Goal: Information Seeking & Learning: Learn about a topic

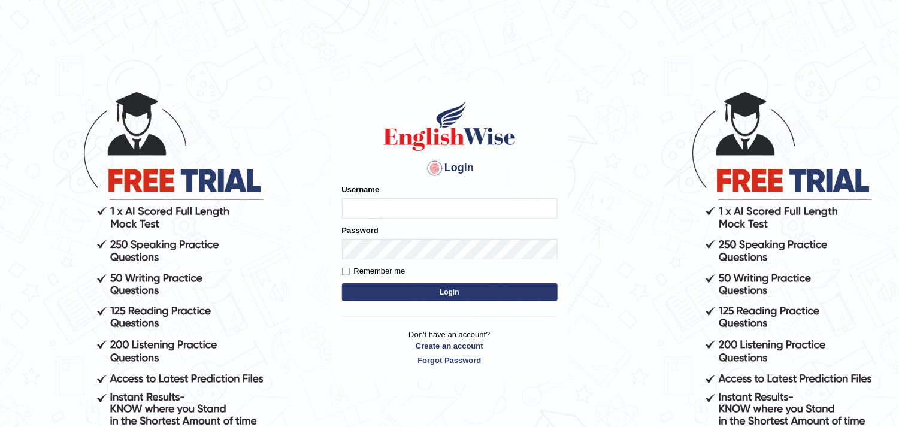
type input "jesca_pte"
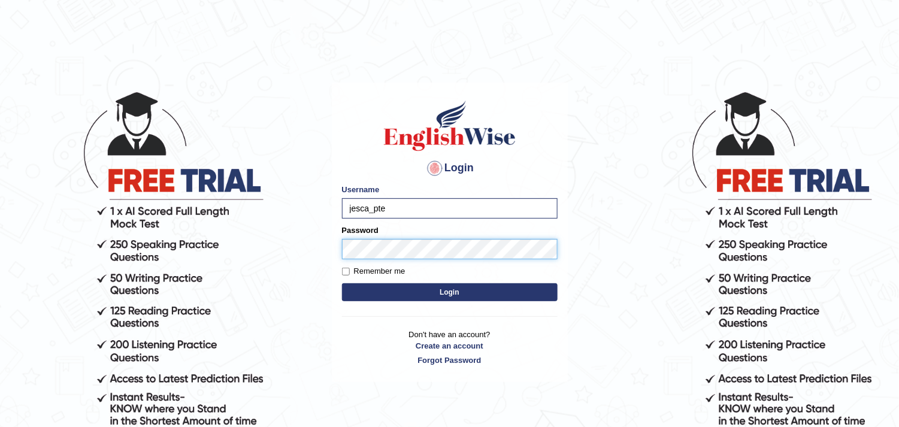
click at [342, 283] on button "Login" at bounding box center [450, 292] width 216 height 18
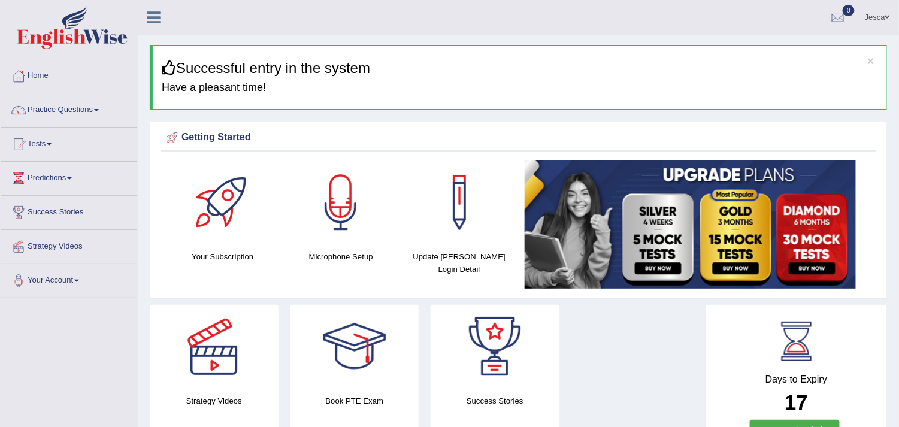
click at [66, 105] on link "Practice Questions" at bounding box center [69, 108] width 137 height 30
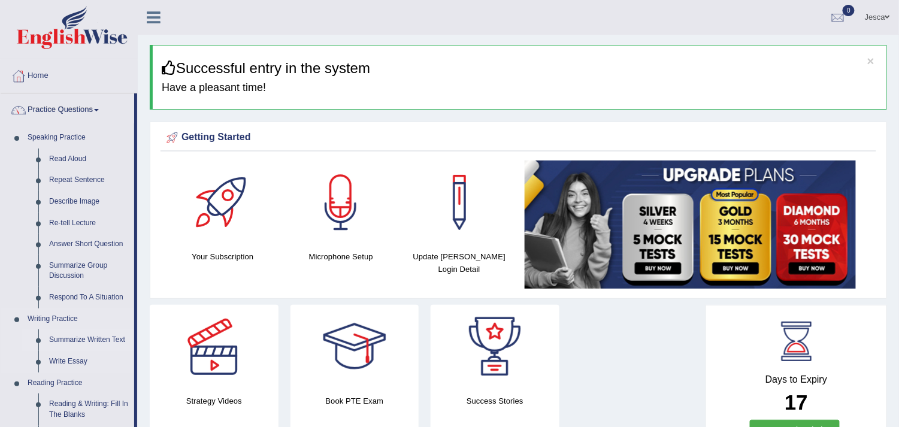
click at [86, 340] on link "Summarize Written Text" at bounding box center [89, 340] width 90 height 22
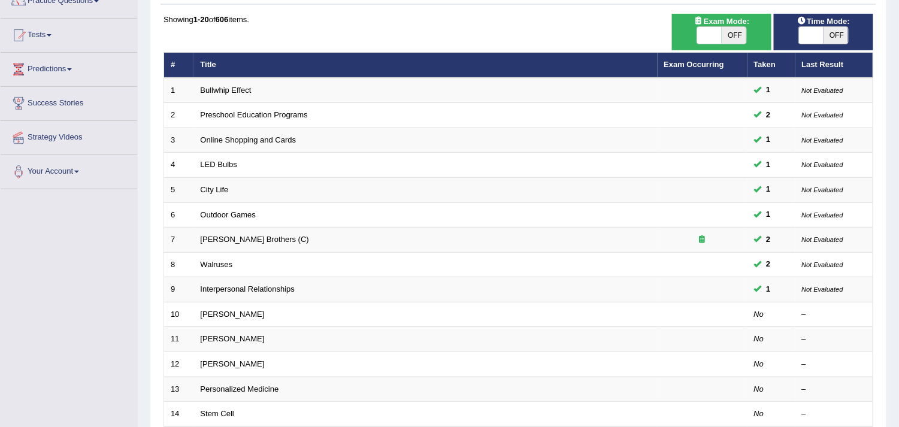
scroll to position [181, 0]
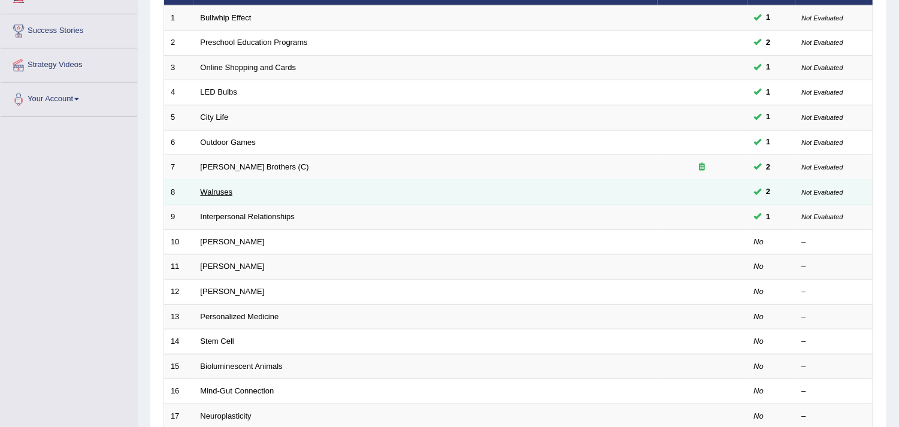
click at [222, 193] on link "Walruses" at bounding box center [217, 191] width 32 height 9
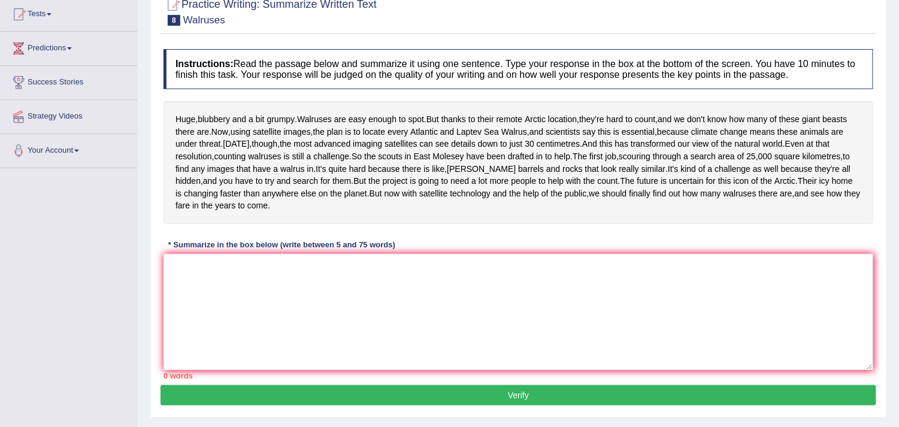
scroll to position [28, 0]
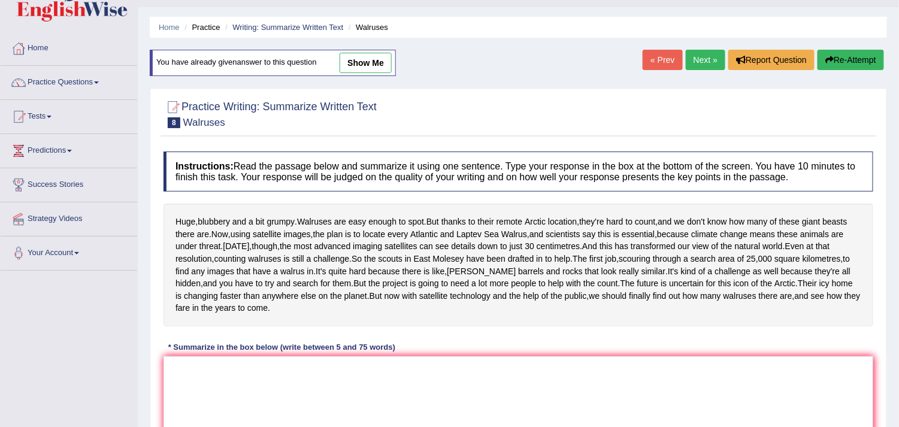
click at [708, 62] on link "Next »" at bounding box center [706, 60] width 40 height 20
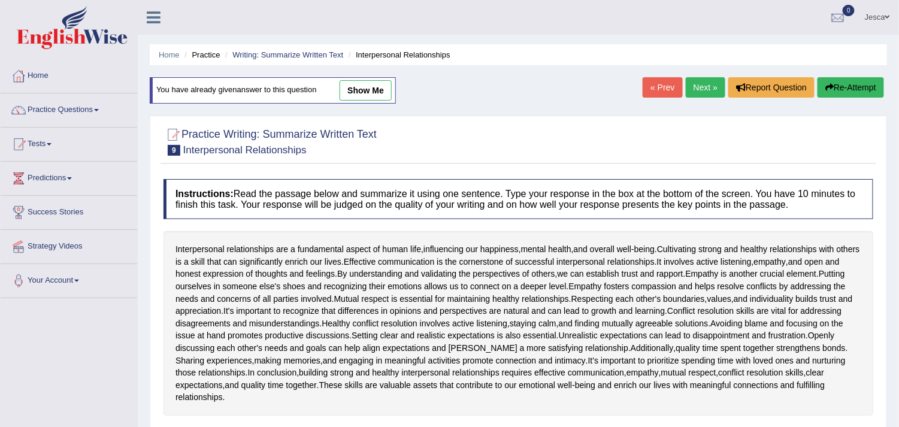
click at [706, 83] on link "Next »" at bounding box center [706, 87] width 40 height 20
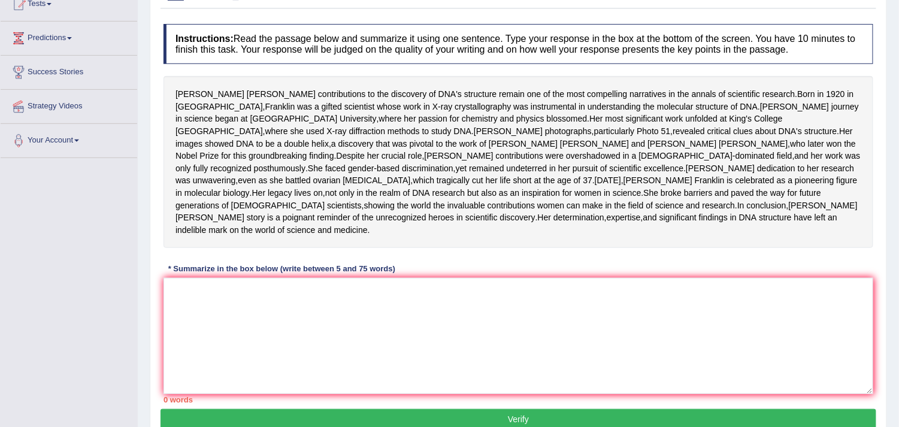
scroll to position [120, 0]
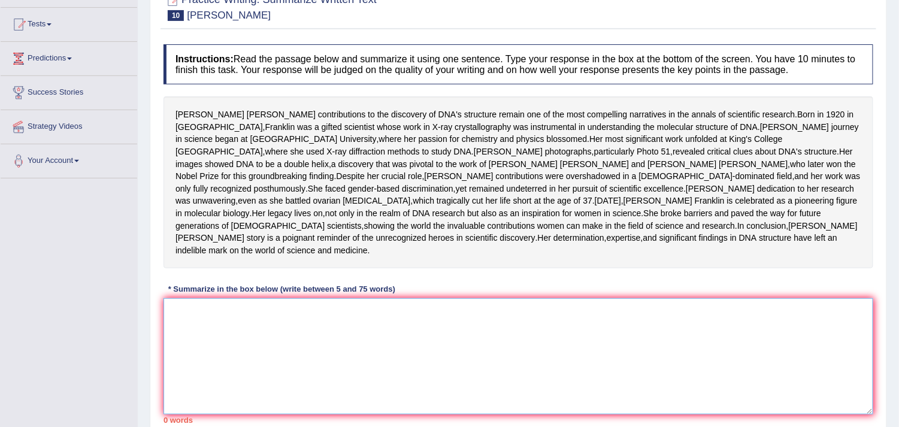
click at [235, 374] on textarea at bounding box center [517, 356] width 709 height 116
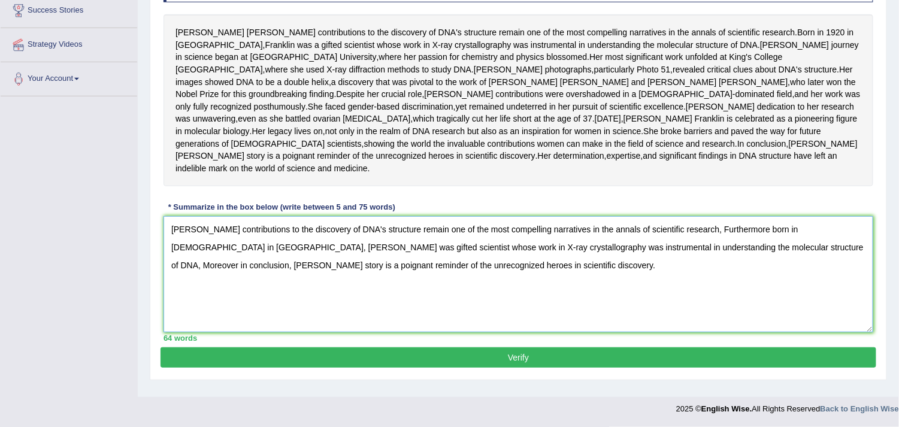
scroll to position [254, 0]
type textarea "Rosalind Franklin's contributions to the discovery of DNA's structure remain on…"
click at [444, 363] on button "Verify" at bounding box center [517, 357] width 715 height 20
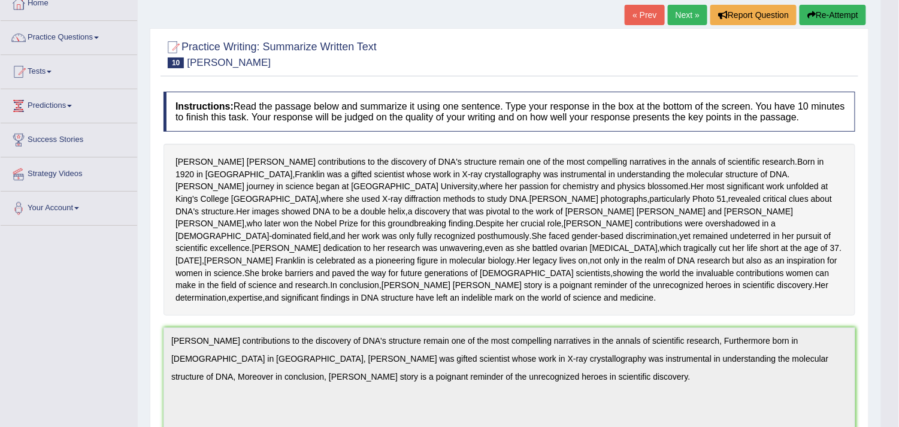
scroll to position [0, 0]
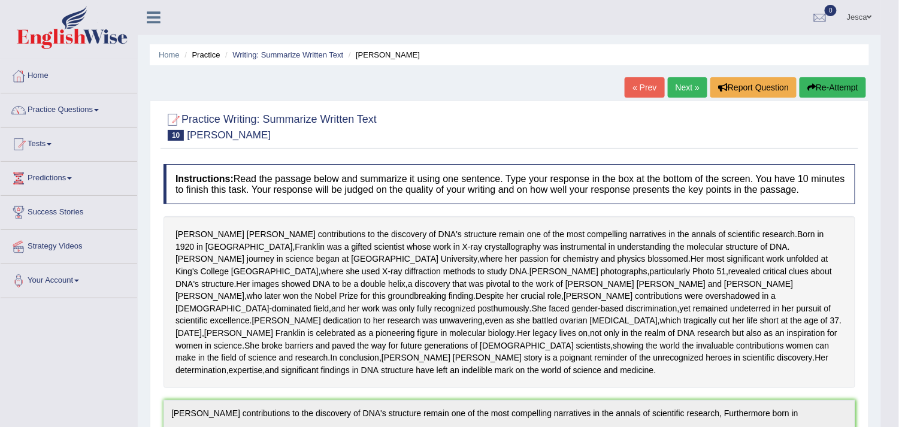
click at [683, 85] on link "Next »" at bounding box center [688, 87] width 40 height 20
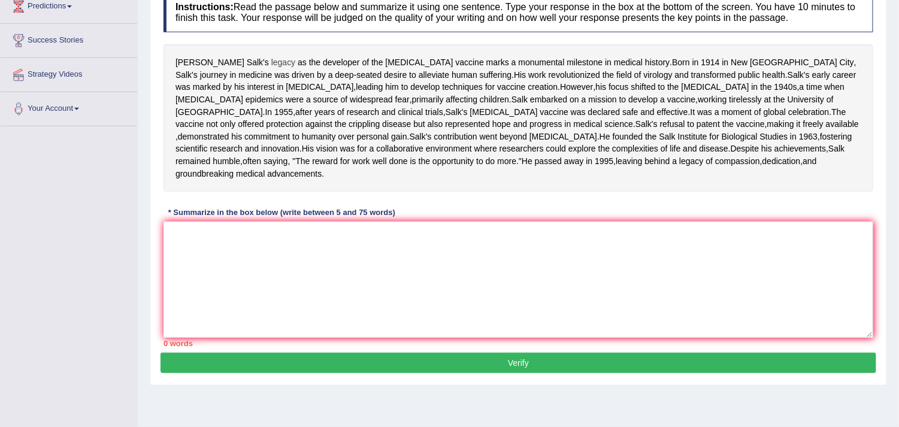
scroll to position [230, 0]
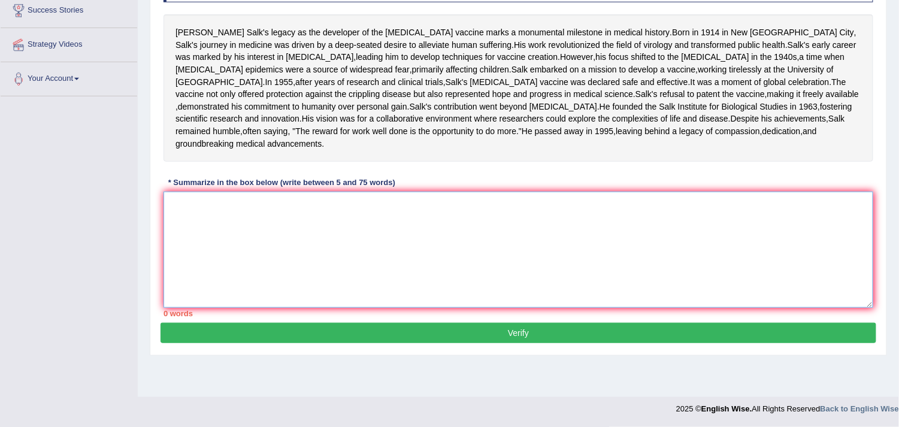
click at [230, 248] on textarea at bounding box center [517, 250] width 709 height 116
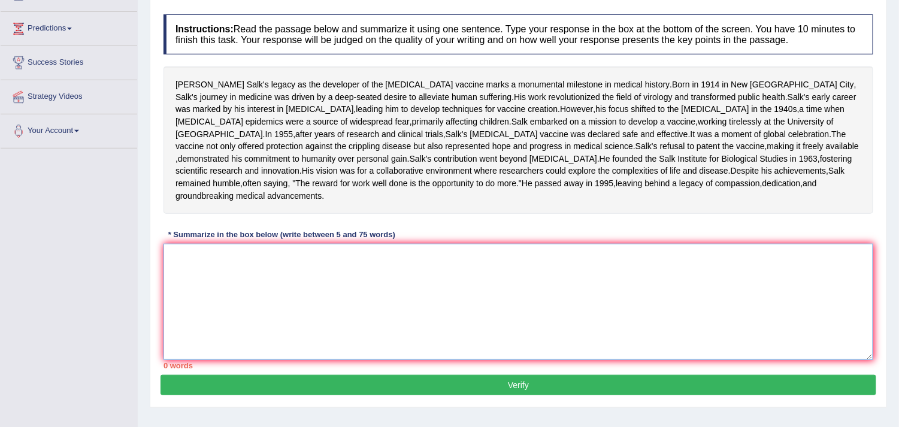
scroll to position [170, 0]
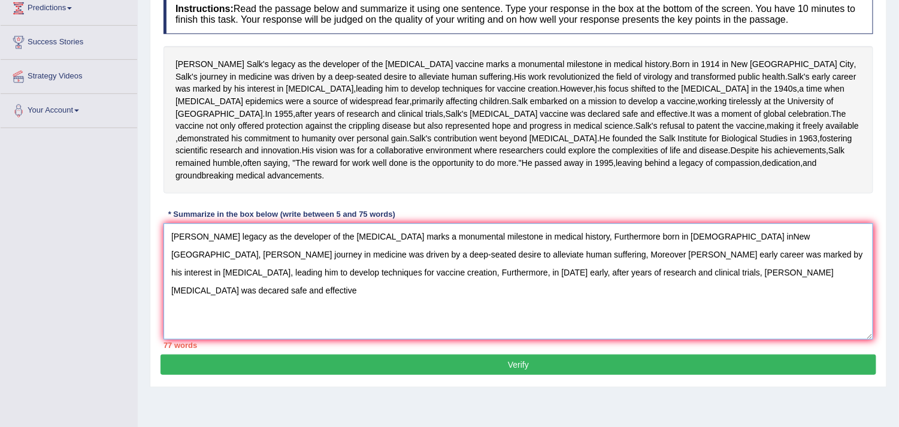
click at [177, 335] on textarea "Jonas Salk's legacy as the developer of the polio vaccine marks a monumental mi…" at bounding box center [517, 281] width 709 height 116
click at [170, 330] on textarea "Jonas Salk's legacy as the developer of the polio vaccine marks a monumental mi…" at bounding box center [517, 281] width 709 height 116
click at [626, 338] on textarea "Jonas Salk's legacy as the developer of the polio vaccine marks a monumental mi…" at bounding box center [517, 281] width 709 height 116
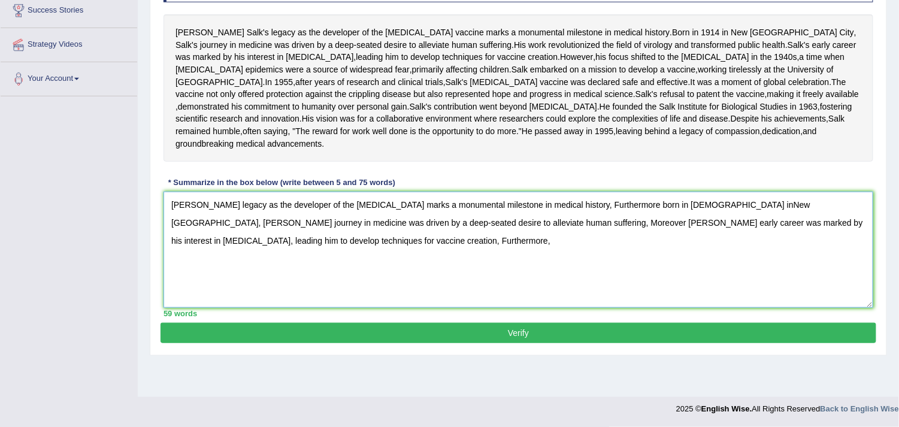
scroll to position [230, 0]
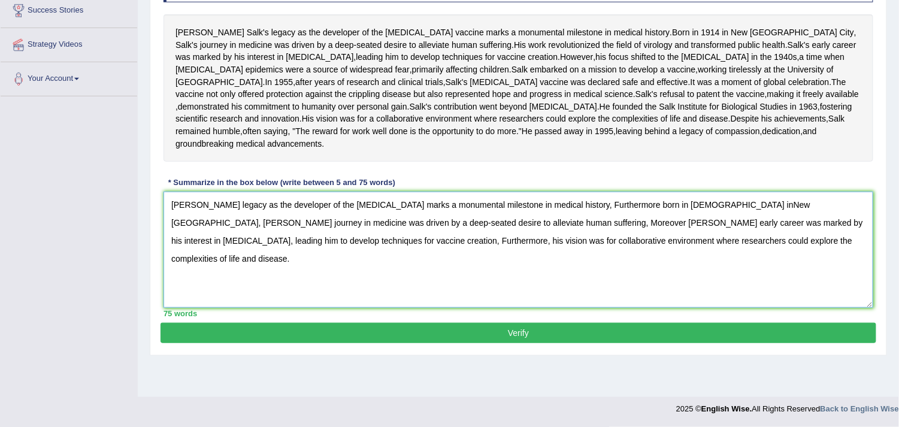
type textarea "Jonas Salk's legacy as the developer of the polio vaccine marks a monumental mi…"
click at [490, 343] on button "Verify" at bounding box center [517, 333] width 715 height 20
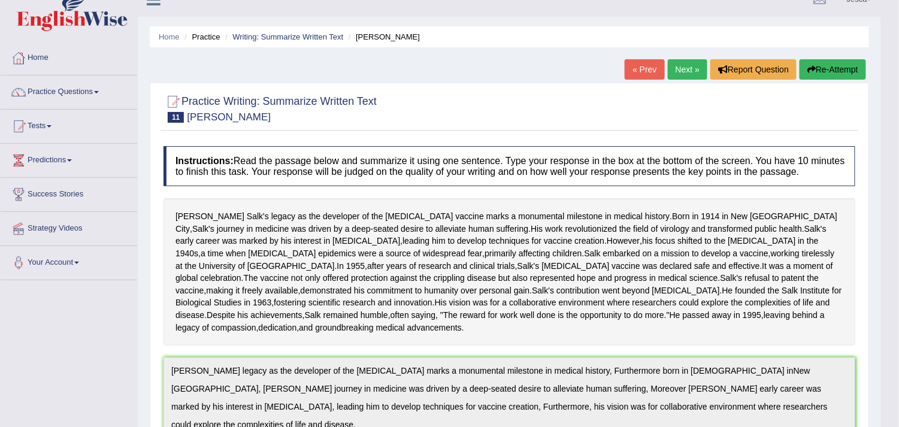
scroll to position [0, 0]
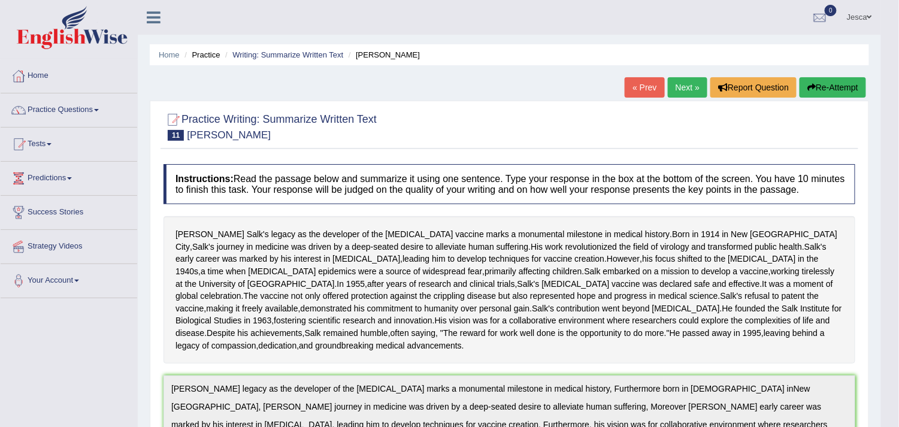
click at [688, 89] on link "Next »" at bounding box center [688, 87] width 40 height 20
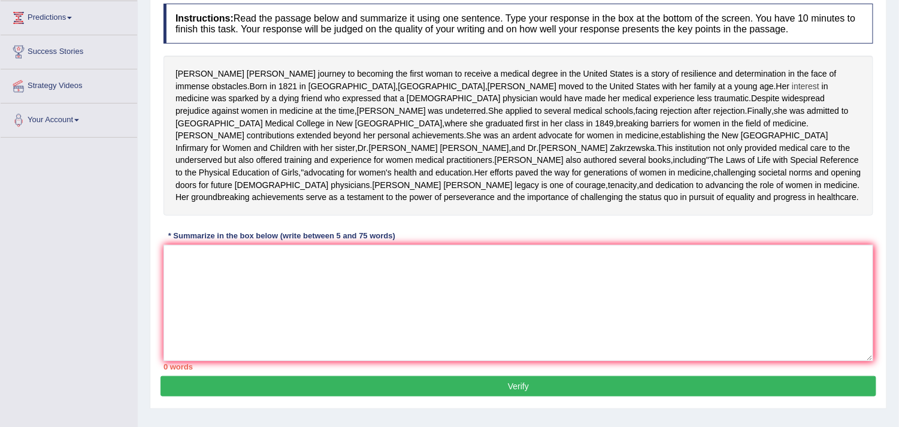
scroll to position [180, 0]
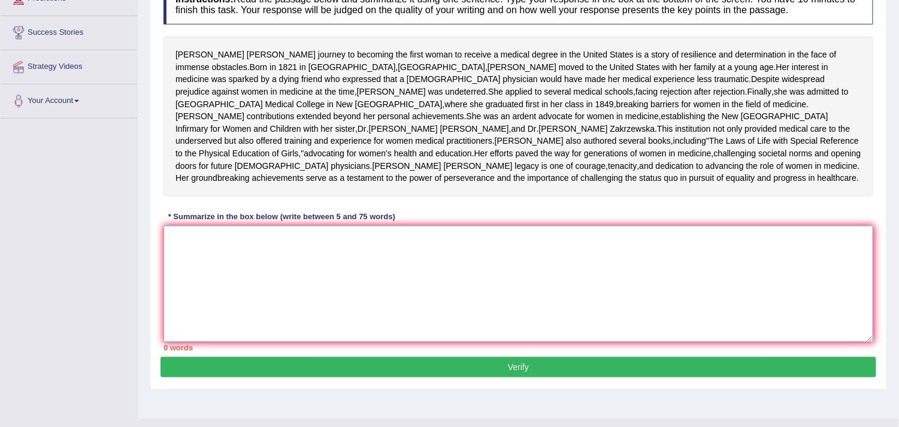
click at [296, 319] on textarea at bounding box center [517, 284] width 709 height 116
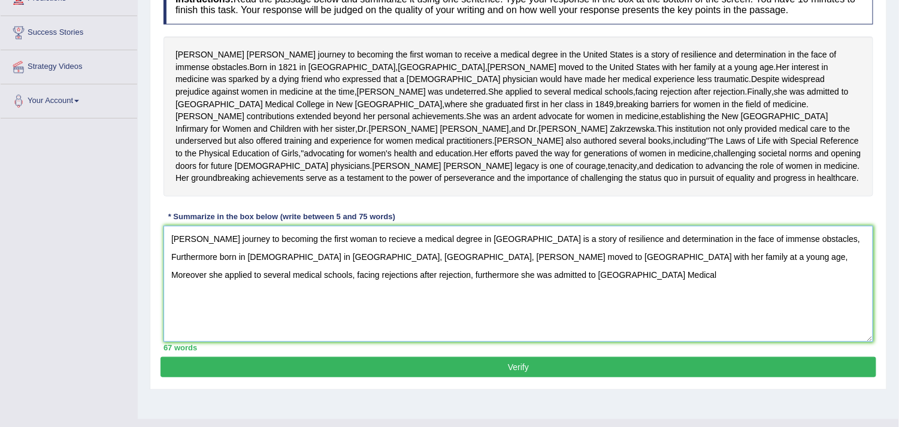
drag, startPoint x: 579, startPoint y: 317, endPoint x: 762, endPoint y: 329, distance: 183.0
click at [762, 329] on textarea "Elizabeth Blackwell's journey to becoming the first woman to recieve a medical …" at bounding box center [517, 284] width 709 height 116
click at [496, 342] on textarea "Elizabeth Blackwell's journey to becoming the first woman to recieve a medical …" at bounding box center [517, 284] width 709 height 116
click at [769, 319] on textarea "Elizabeth Blackwell's journey to becoming the first woman to recieve a medical …" at bounding box center [517, 284] width 709 height 116
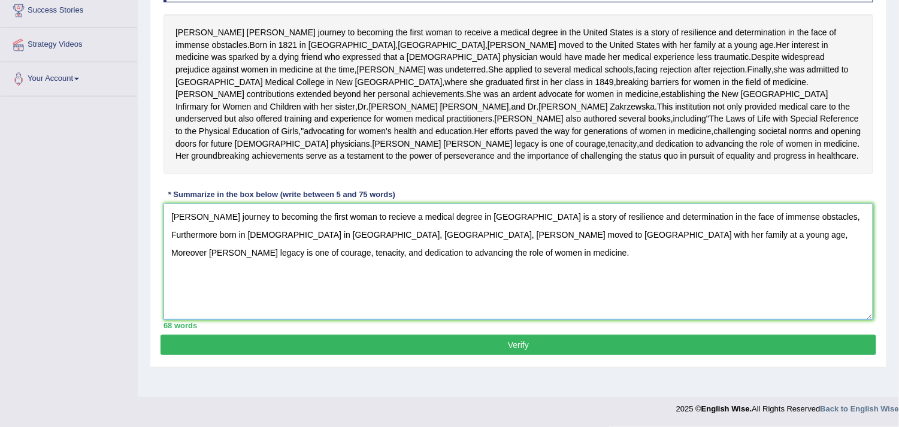
scroll to position [242, 0]
type textarea "Elizabeth Blackwell's journey to becoming the first woman to recieve a medical …"
click at [477, 355] on button "Verify" at bounding box center [517, 345] width 715 height 20
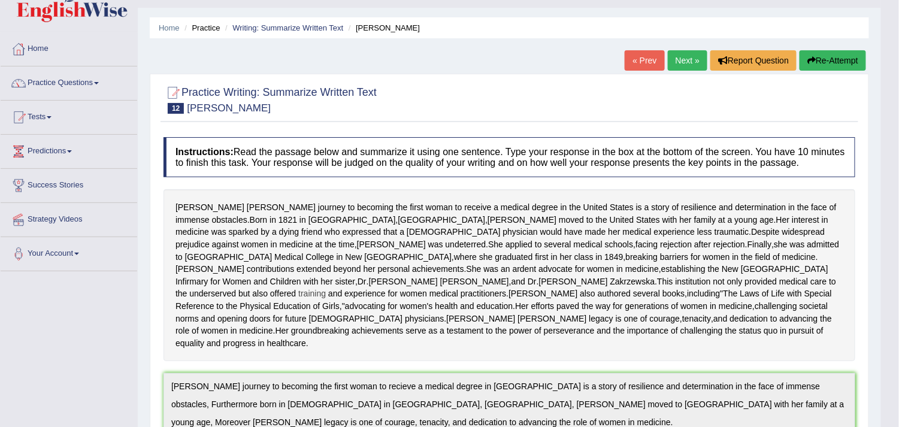
scroll to position [18, 0]
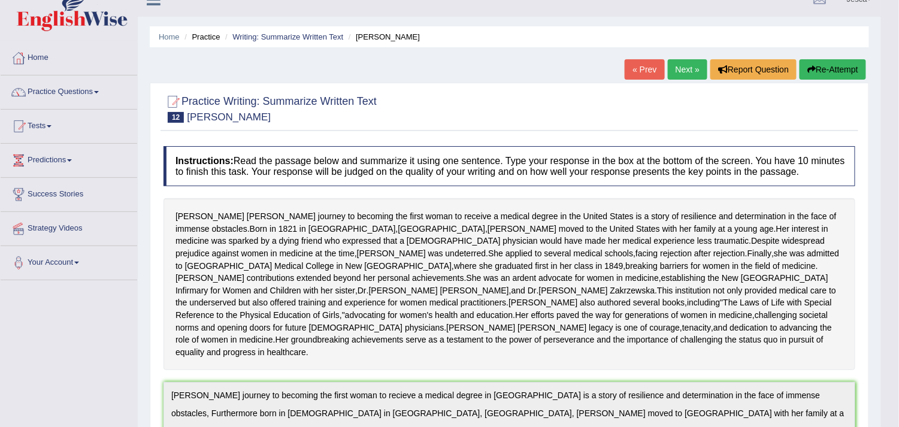
click at [687, 71] on link "Next »" at bounding box center [688, 69] width 40 height 20
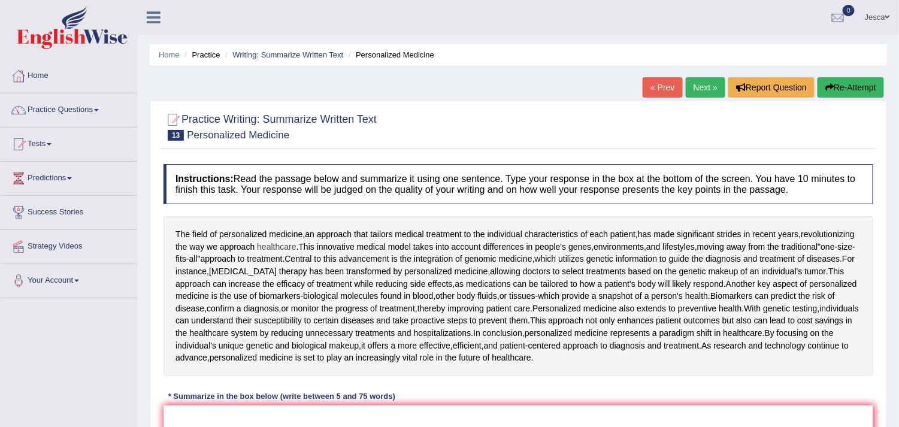
scroll to position [202, 0]
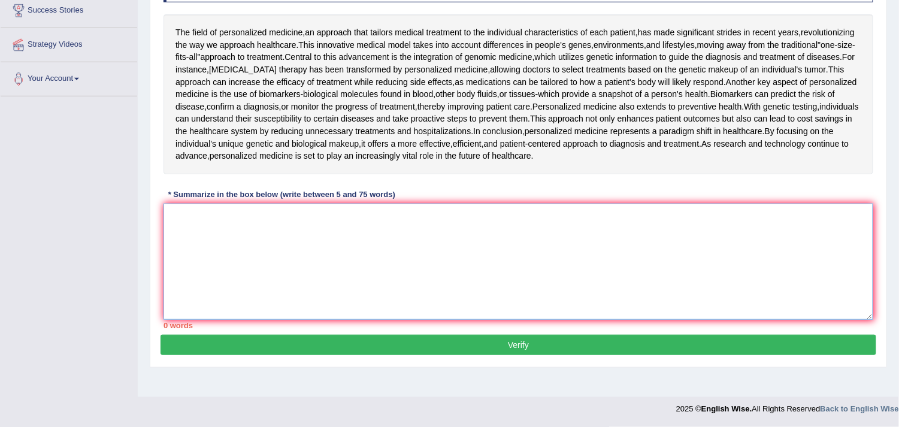
click at [308, 231] on textarea at bounding box center [517, 262] width 709 height 116
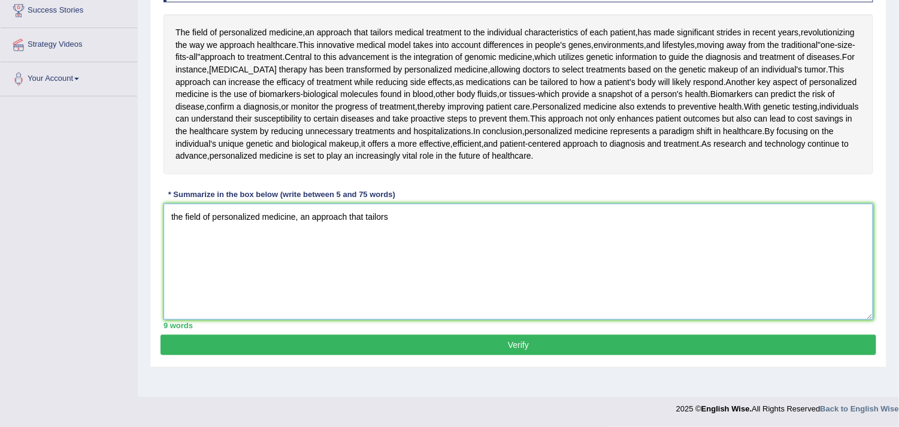
click at [173, 217] on textarea "the field of personalized medicine, an approach that tailors" at bounding box center [517, 262] width 709 height 116
click at [190, 213] on textarea "The field of personalized medicine, an approach that tailors" at bounding box center [517, 262] width 709 height 116
click at [193, 217] on textarea "The field of personalized medicine, an approach that tailors" at bounding box center [517, 262] width 709 height 116
click at [393, 212] on textarea "The field of personalized medicine, an approach that tailors" at bounding box center [517, 262] width 709 height 116
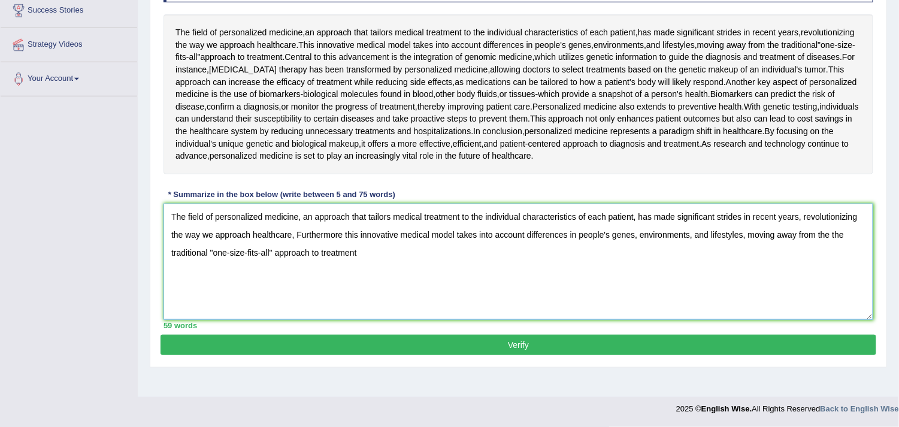
click at [851, 232] on textarea "The field of personalized medicine, an approach that tailors medical treatment …" at bounding box center [517, 262] width 709 height 116
click at [377, 253] on textarea "The field of personalized medicine, an approach that tailors medical treatment …" at bounding box center [517, 262] width 709 height 116
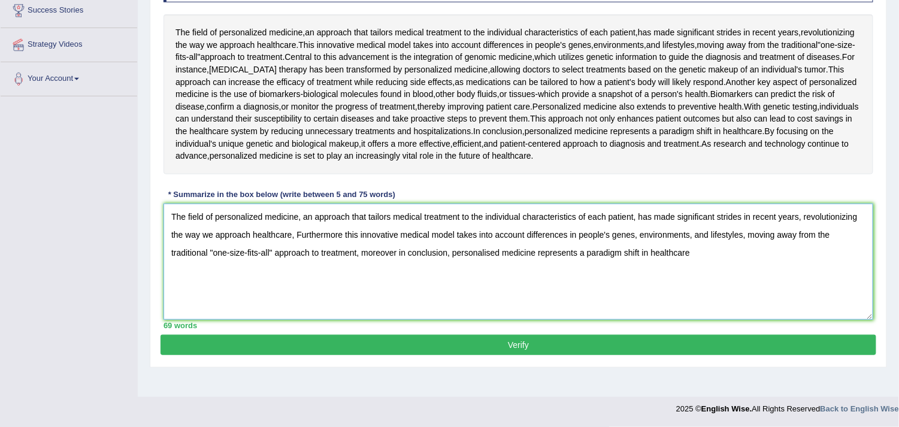
click at [585, 250] on textarea "The field of personalized medicine, an approach that tailors medical treatment …" at bounding box center [517, 262] width 709 height 116
type textarea "The field of personalized medicine, an approach that tailors medical treatment …"
click at [512, 343] on button "Verify" at bounding box center [517, 345] width 715 height 20
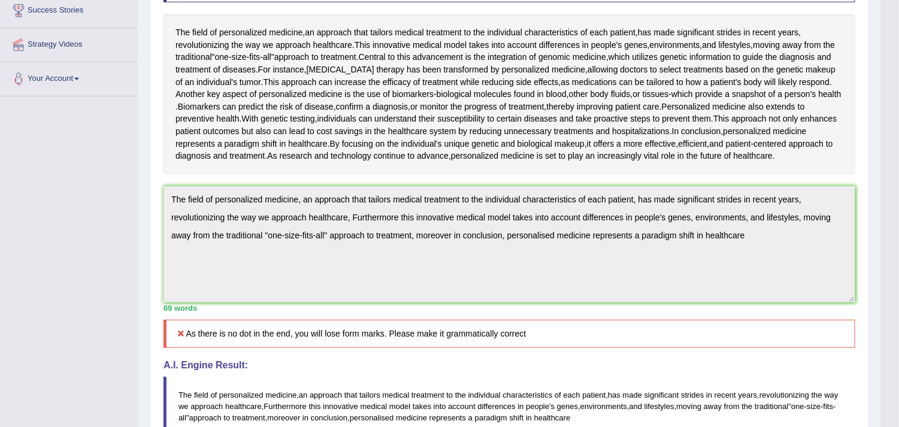
scroll to position [22, 0]
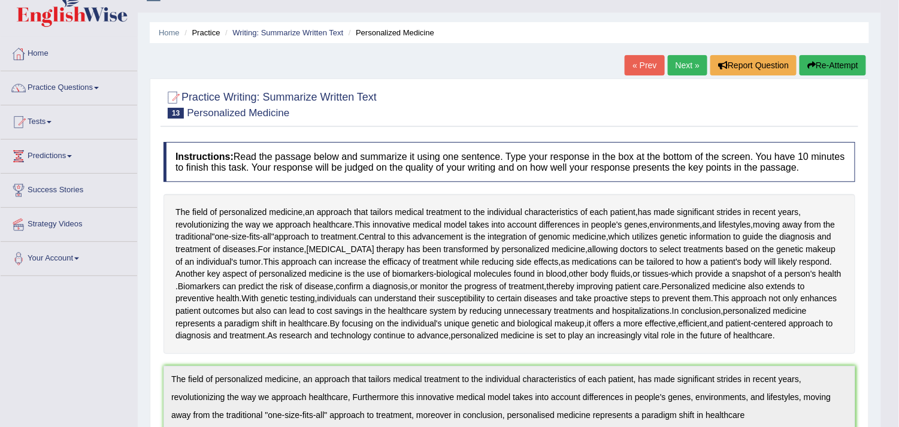
click at [829, 62] on button "Re-Attempt" at bounding box center [832, 65] width 66 height 20
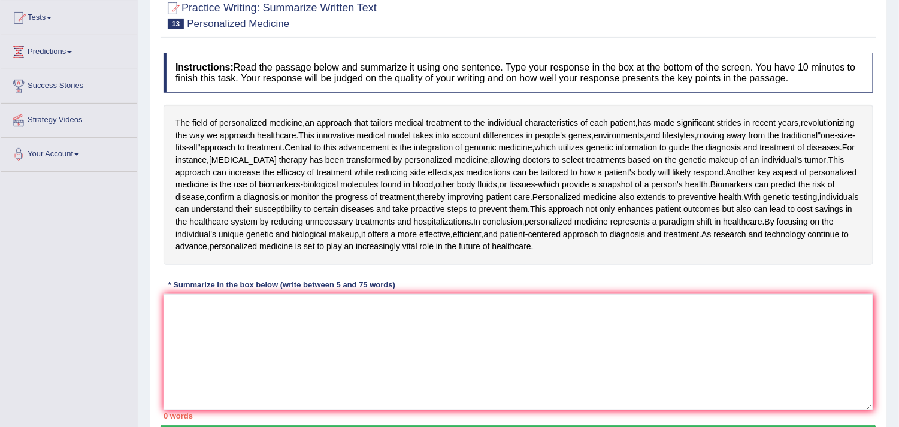
scroll to position [142, 0]
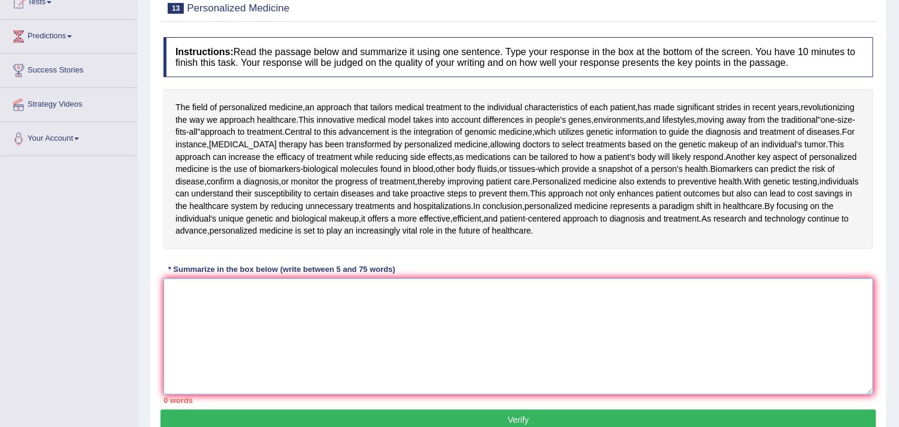
click at [377, 295] on textarea at bounding box center [517, 336] width 709 height 116
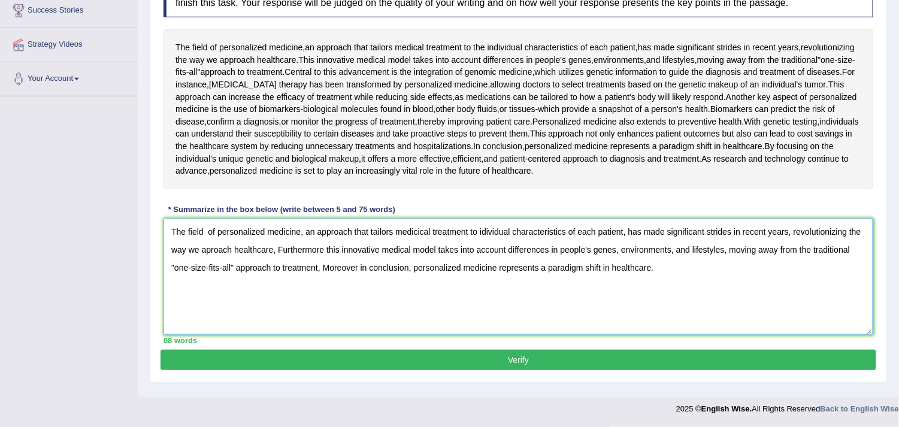
click at [423, 231] on textarea "The field of personalized medicine, an approach that tailors medicical treatmen…" at bounding box center [517, 277] width 709 height 116
click at [477, 230] on textarea "The field of personalized medicine, an approach that tailors medical treatment …" at bounding box center [517, 277] width 709 height 116
click at [211, 247] on textarea "The field of personalized medicine, an approach that tailors medical treatment …" at bounding box center [517, 277] width 709 height 116
type textarea "The field of personalized medicine, an approach that tailors medical treatment …"
click at [475, 350] on button "Verify" at bounding box center [517, 360] width 715 height 20
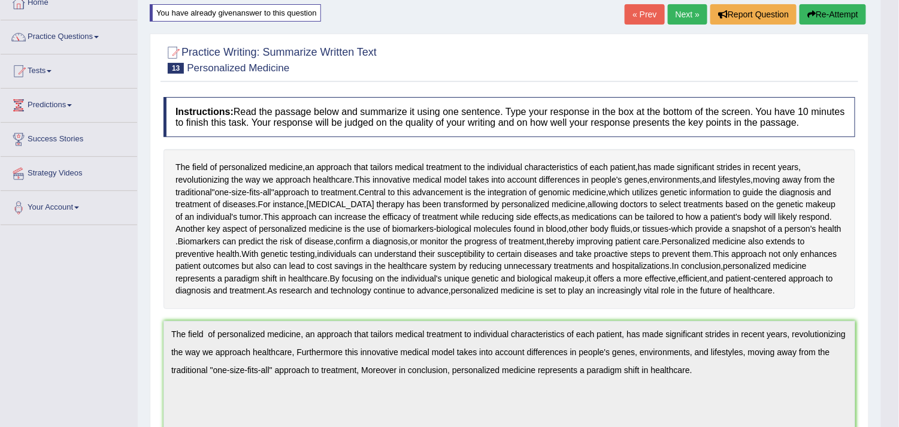
scroll to position [0, 0]
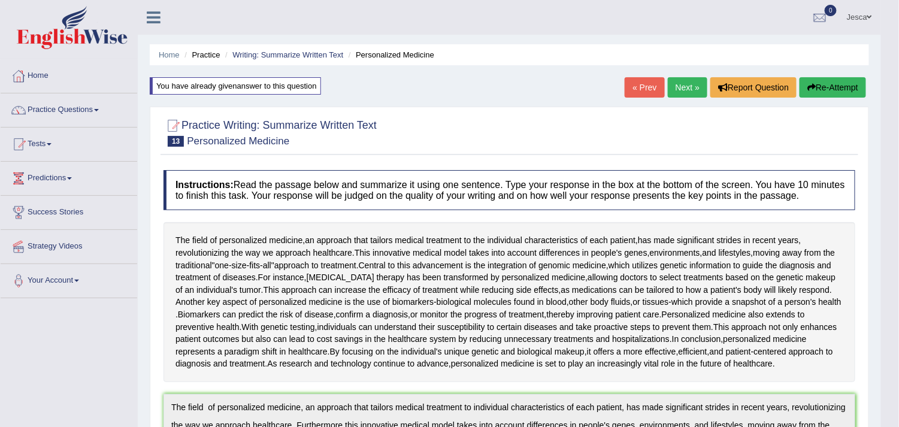
click at [684, 84] on link "Next »" at bounding box center [688, 87] width 40 height 20
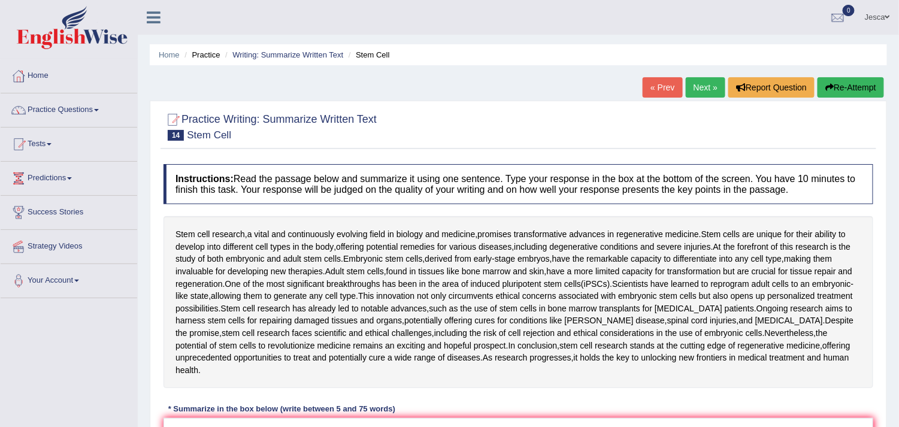
click at [888, 15] on span at bounding box center [887, 17] width 5 height 8
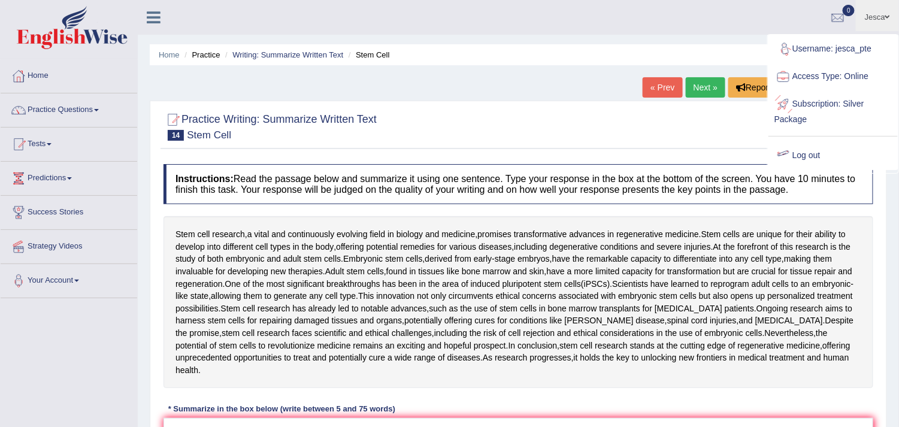
click at [826, 156] on link "Log out" at bounding box center [832, 156] width 129 height 28
